Goal: Check status

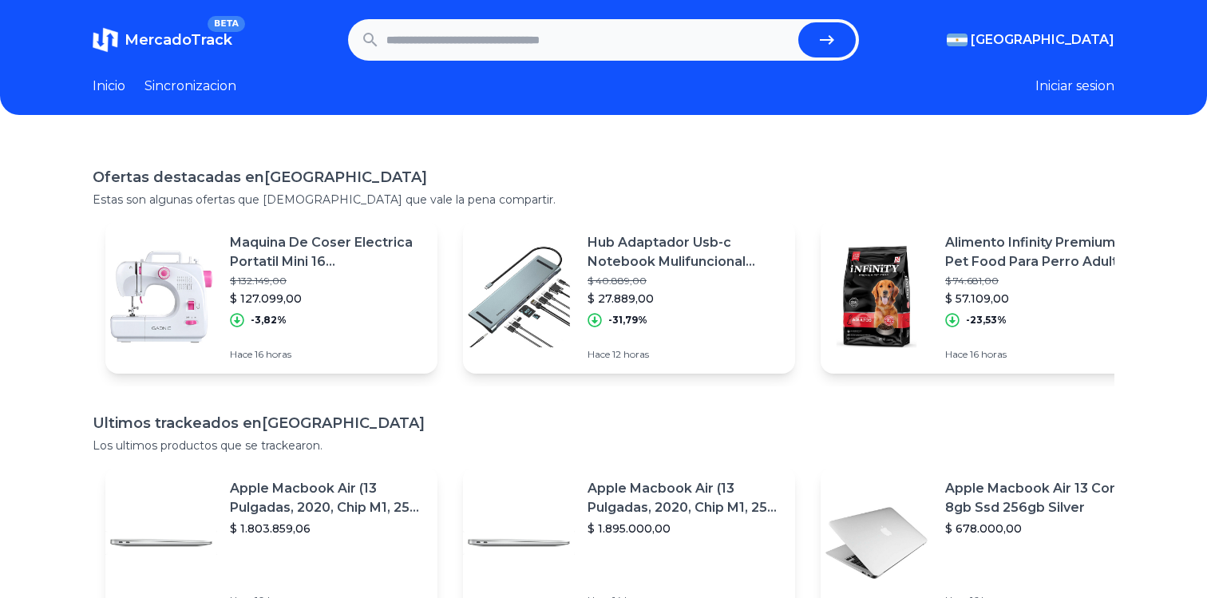
click at [549, 42] on input "text" at bounding box center [589, 39] width 406 height 35
paste input "**********"
click at [821, 55] on button "submit" at bounding box center [826, 39] width 57 height 35
type input "**********"
